Goal: Task Accomplishment & Management: Complete application form

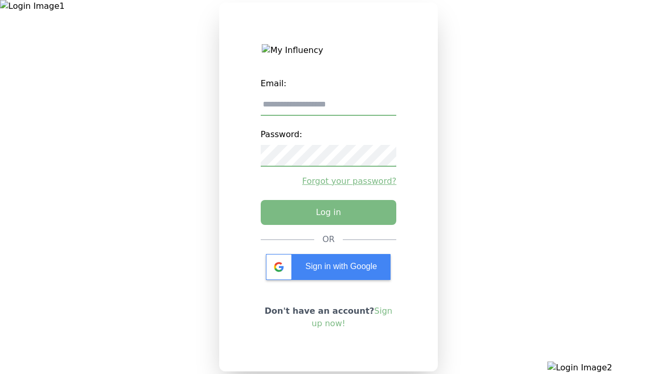
click at [328, 109] on input "email" at bounding box center [329, 105] width 136 height 22
type input "**********"
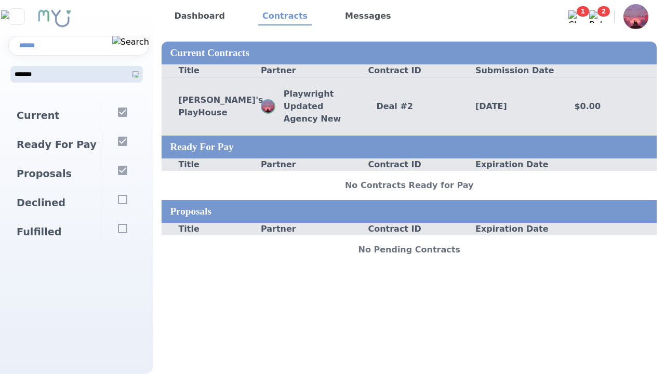
click at [409, 106] on div "Deal # 2" at bounding box center [408, 106] width 99 height 12
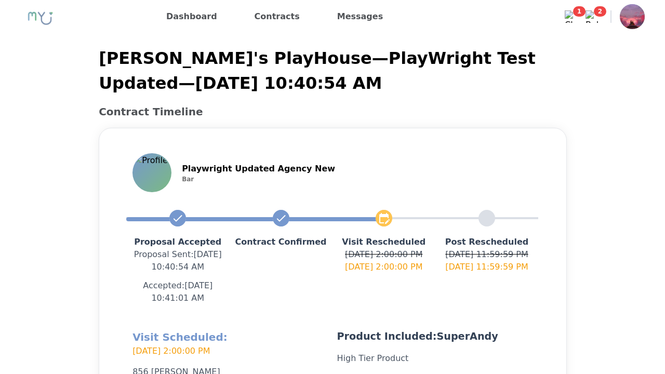
scroll to position [247, 0]
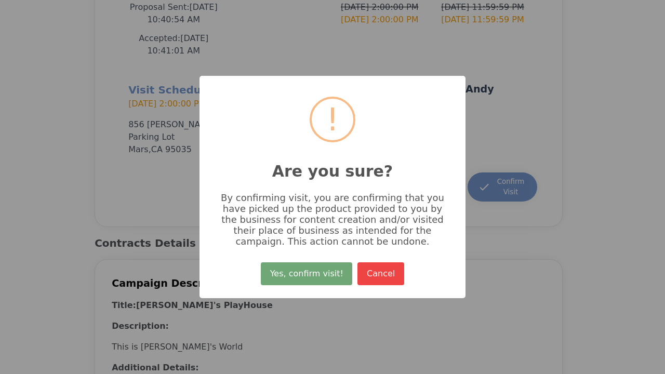
click at [308, 277] on button "Yes, confirm visit!" at bounding box center [306, 273] width 91 height 23
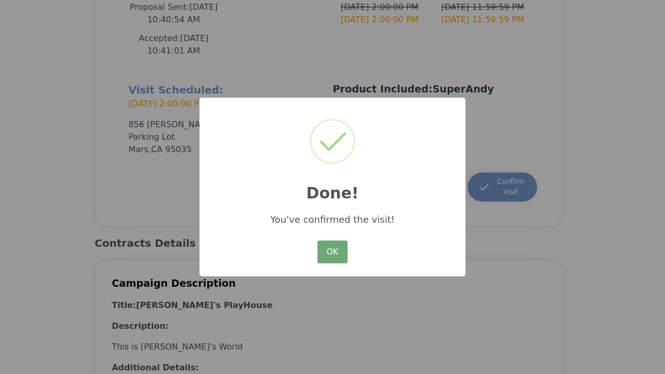
click at [332, 252] on button "OK" at bounding box center [332, 251] width 30 height 23
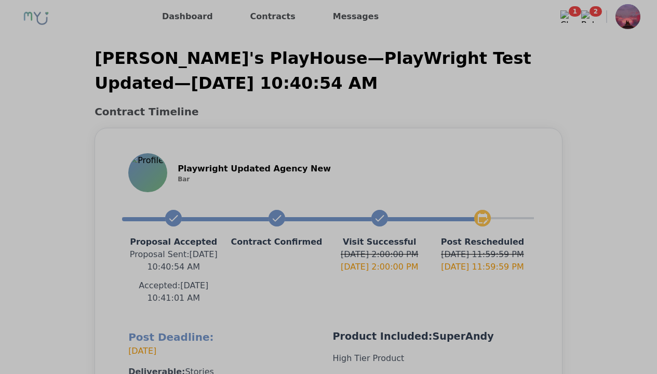
scroll to position [235, 0]
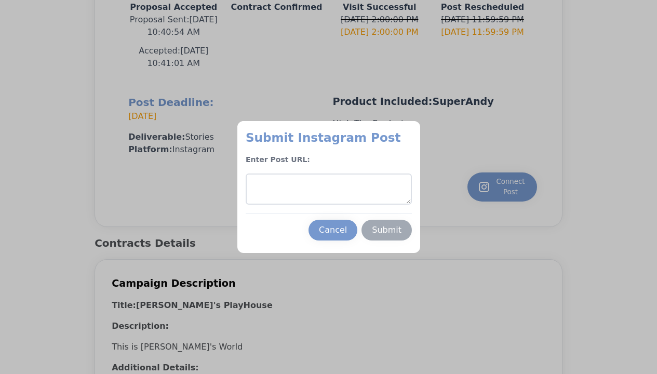
click at [328, 189] on textarea at bounding box center [329, 188] width 166 height 31
type textarea "**********"
click at [386, 230] on div "Submit" at bounding box center [387, 230] width 30 height 12
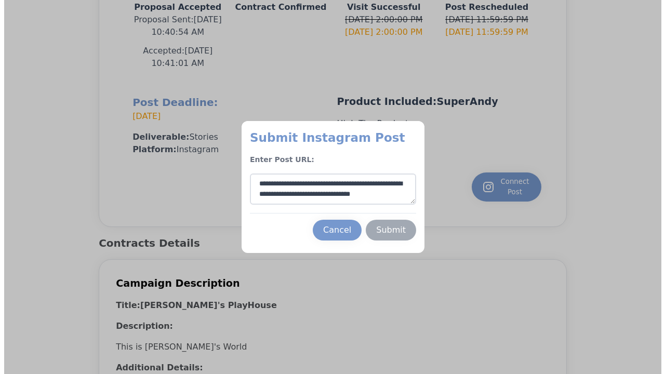
scroll to position [5, 0]
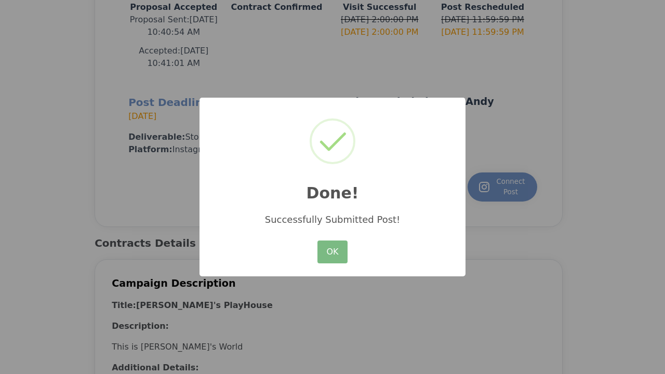
click at [332, 252] on button "OK" at bounding box center [332, 251] width 30 height 23
